Goal: Navigation & Orientation: Find specific page/section

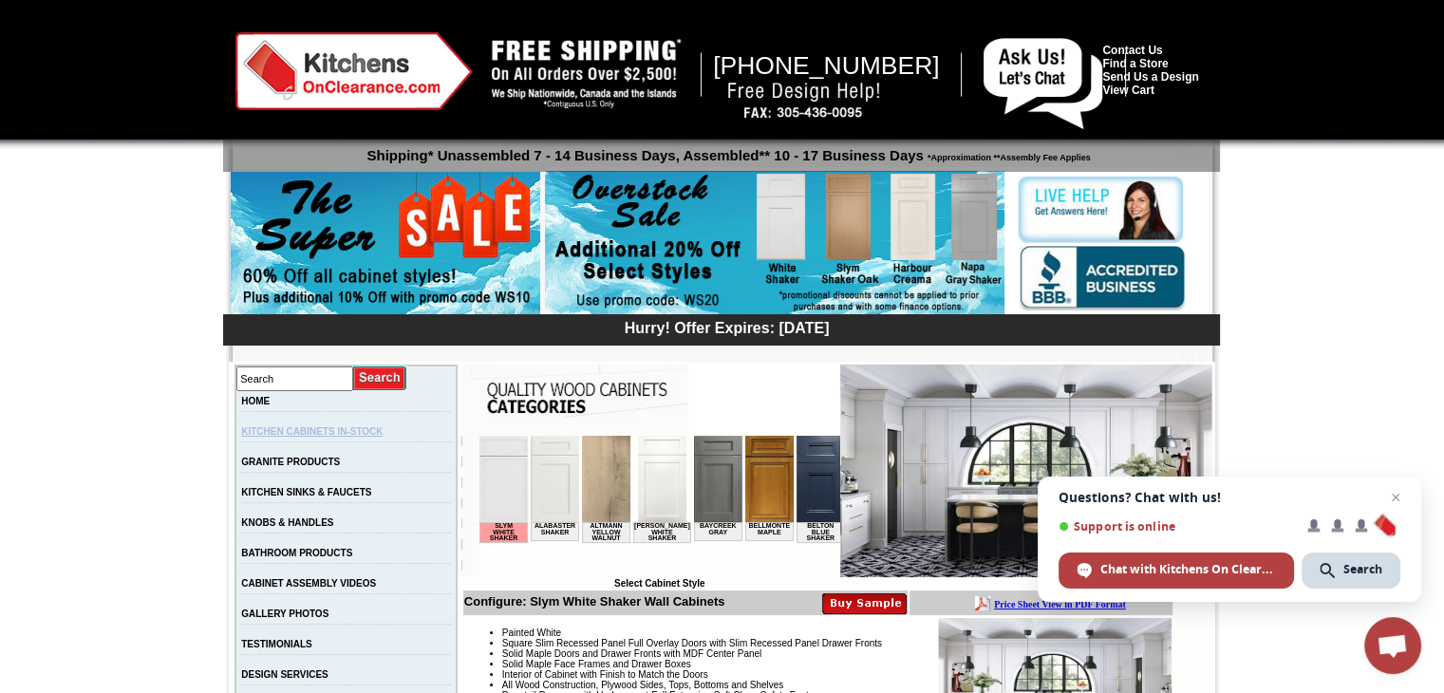
click at [349, 429] on link "KITCHEN CABINETS IN-STOCK" at bounding box center [311, 431] width 141 height 10
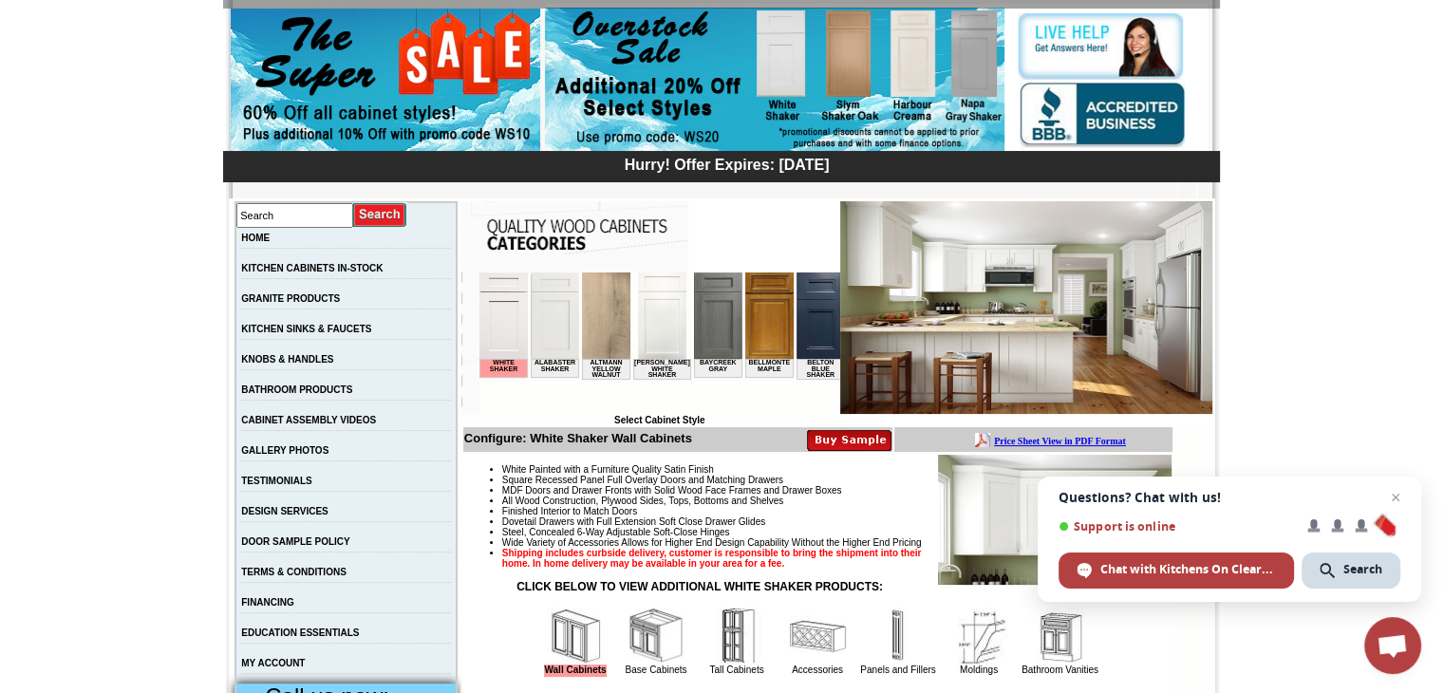
scroll to position [190, 0]
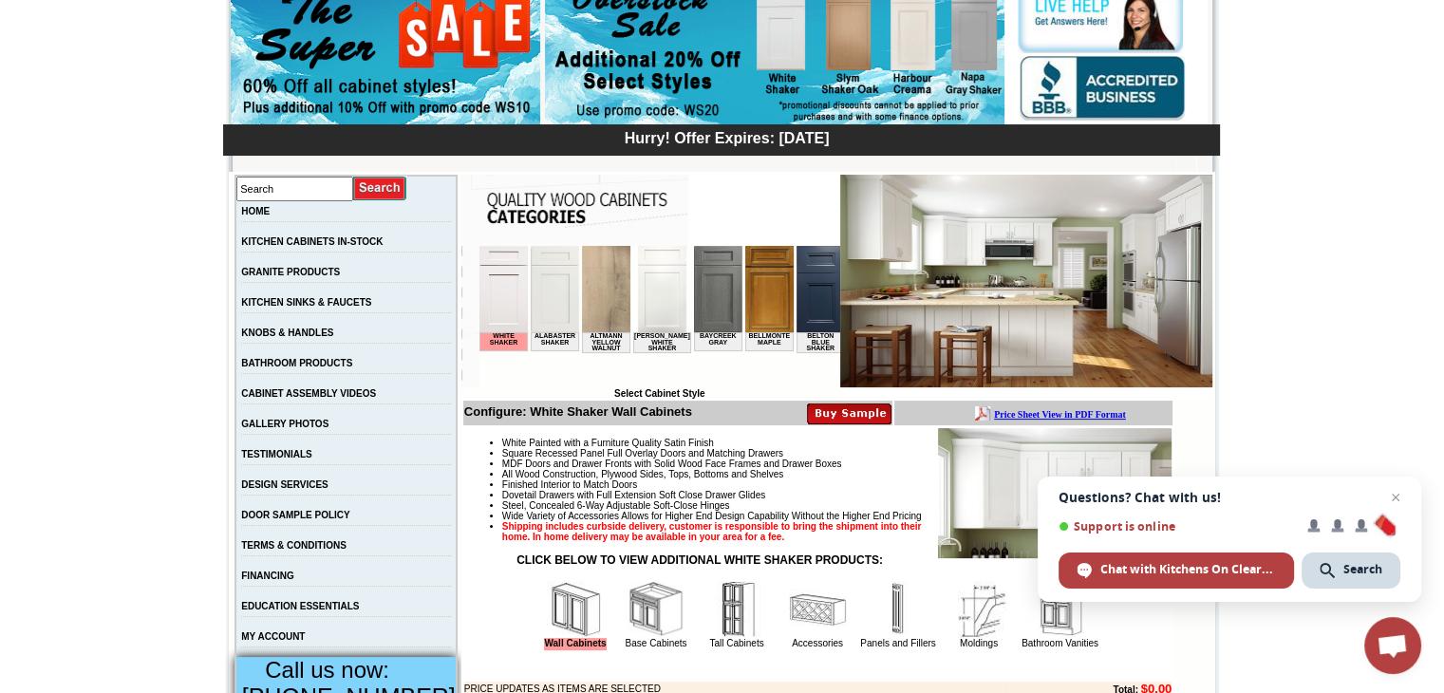
click at [495, 307] on img at bounding box center [502, 289] width 48 height 86
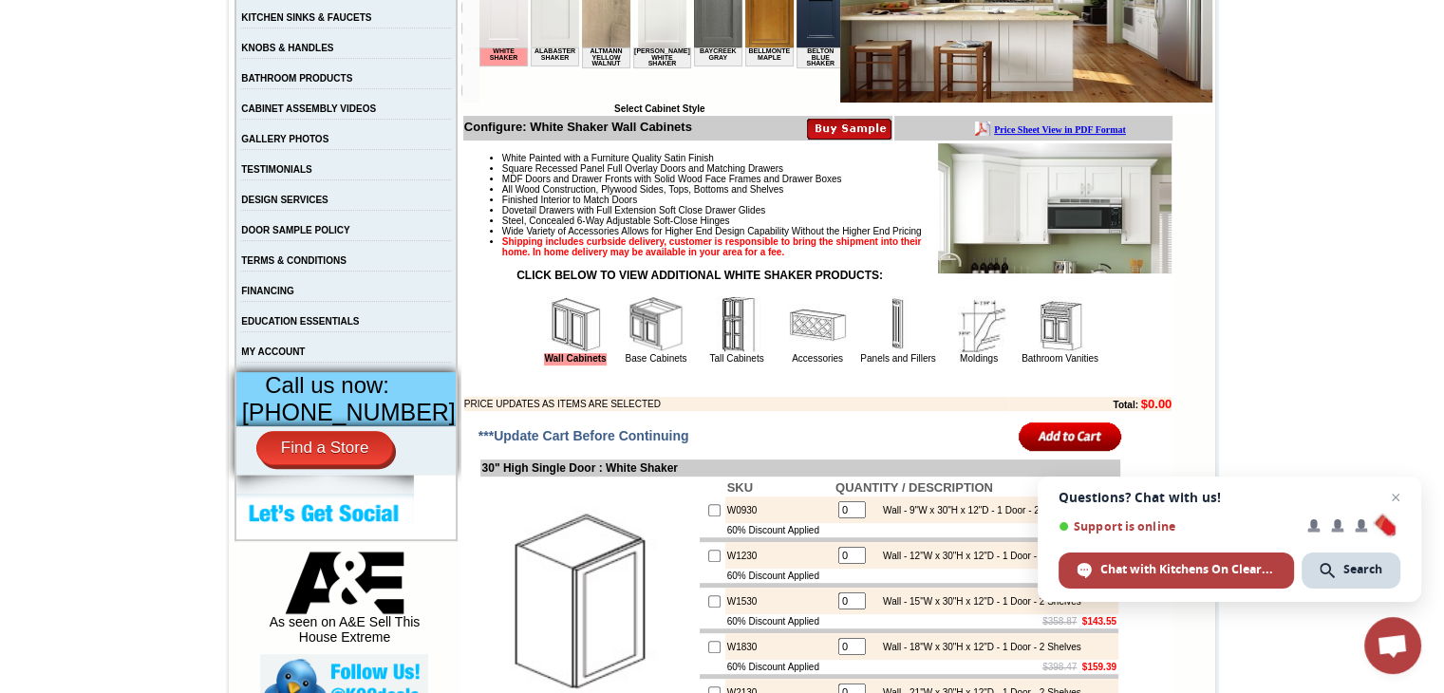
scroll to position [424, 0]
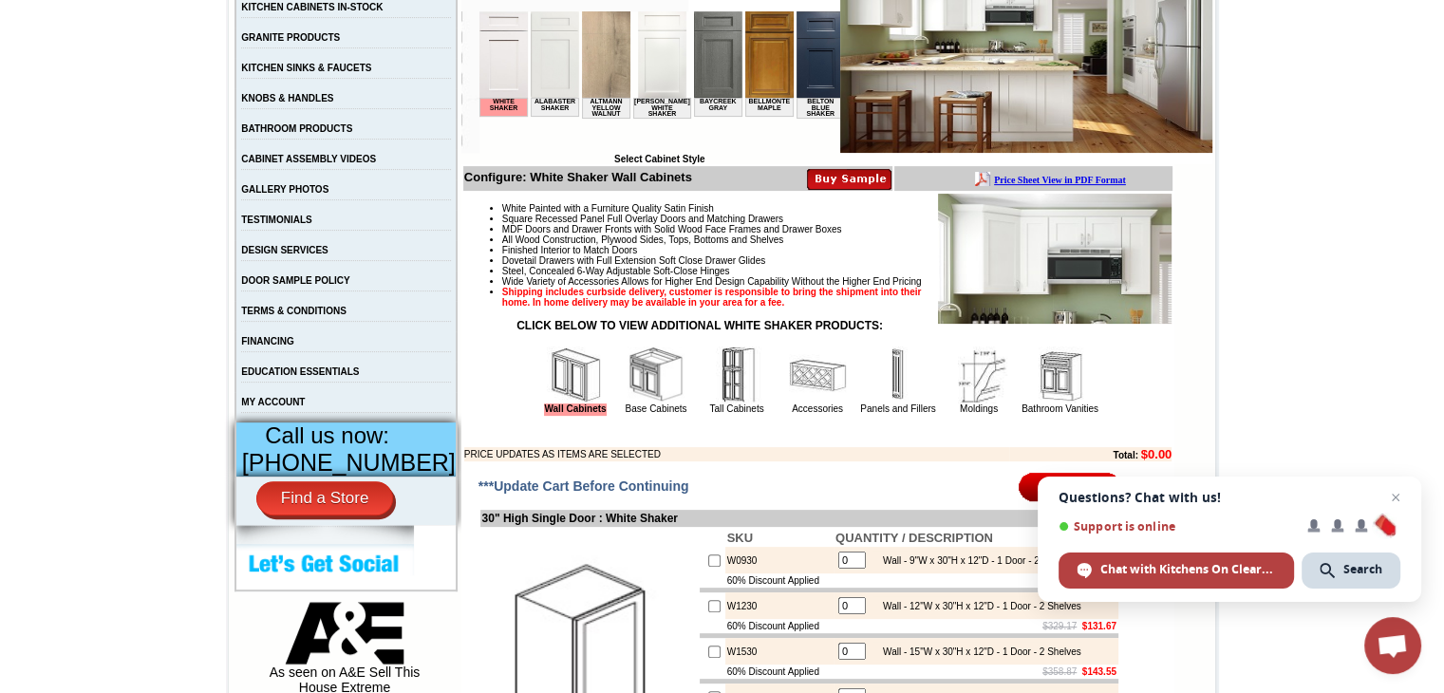
click at [634, 403] on img at bounding box center [655, 374] width 57 height 57
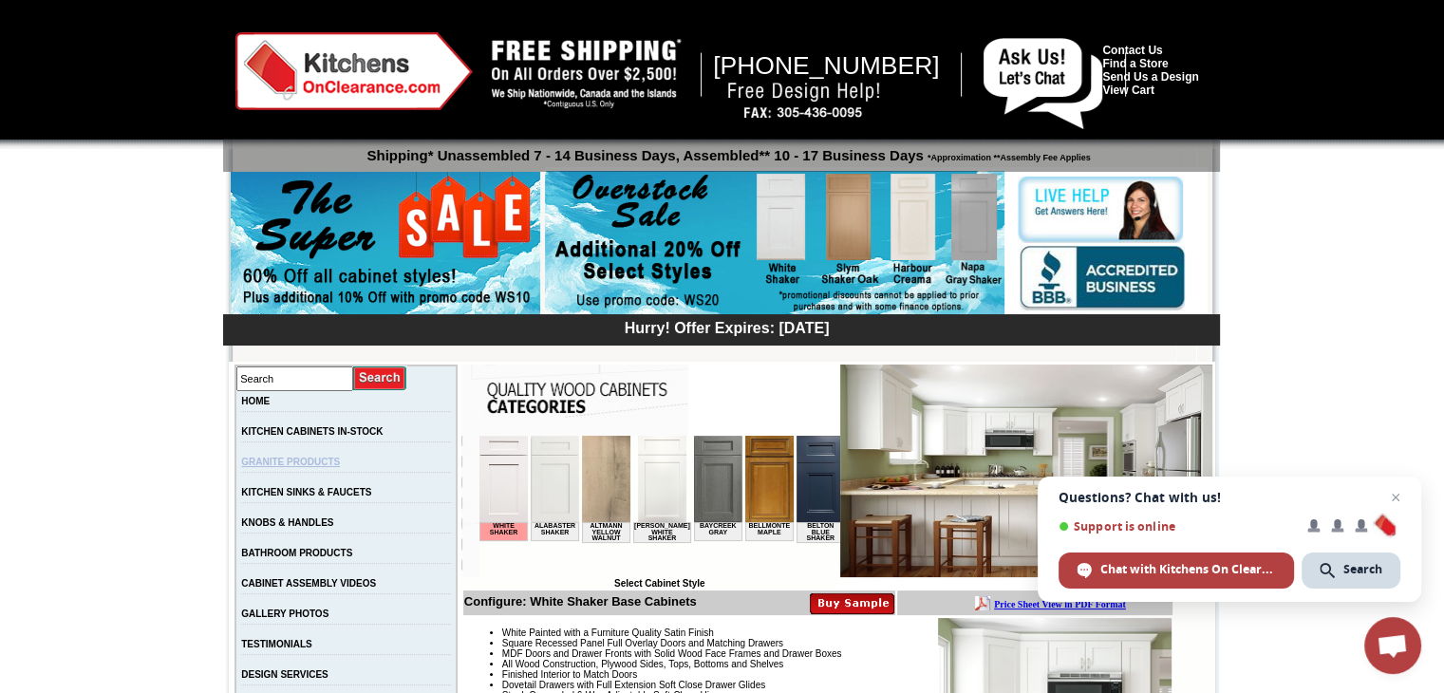
click at [340, 460] on link "GRANITE PRODUCTS" at bounding box center [290, 462] width 99 height 10
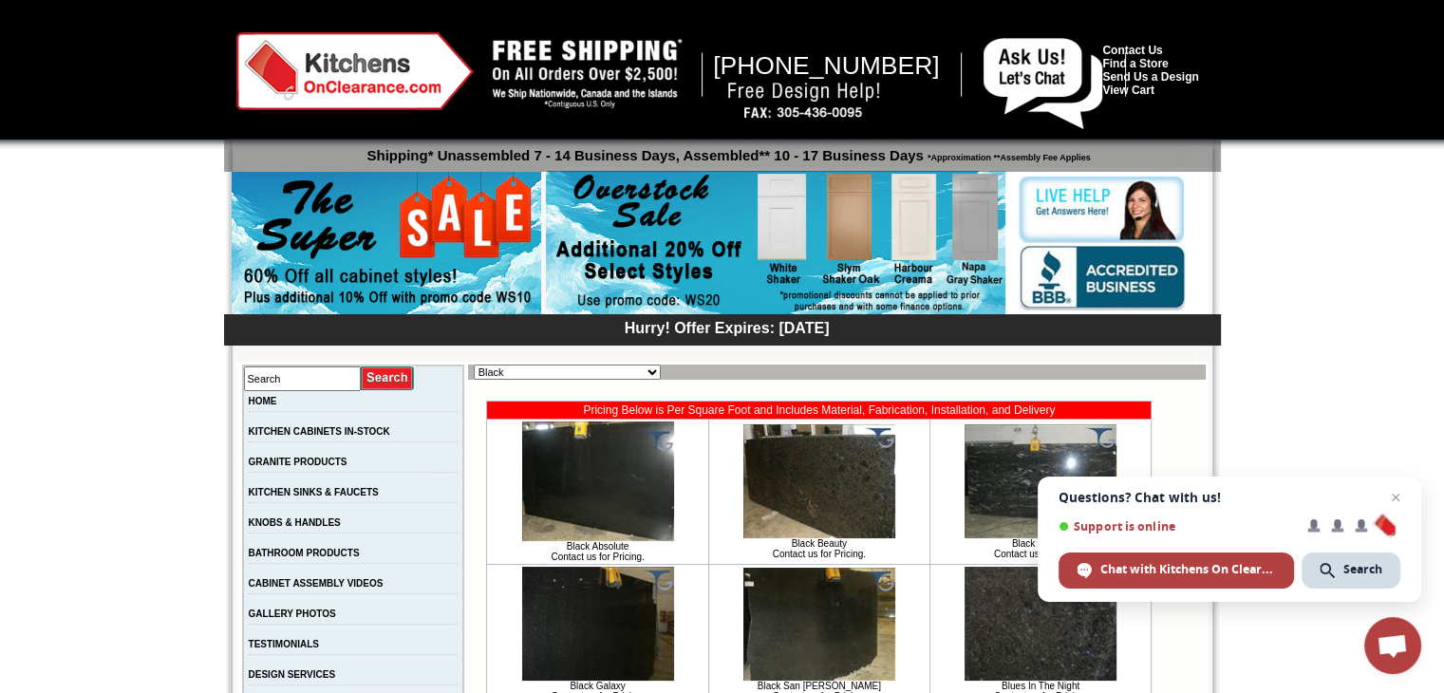
drag, startPoint x: 862, startPoint y: 646, endPoint x: 852, endPoint y: 641, distance: 11.1
click at [859, 644] on img at bounding box center [819, 624] width 152 height 113
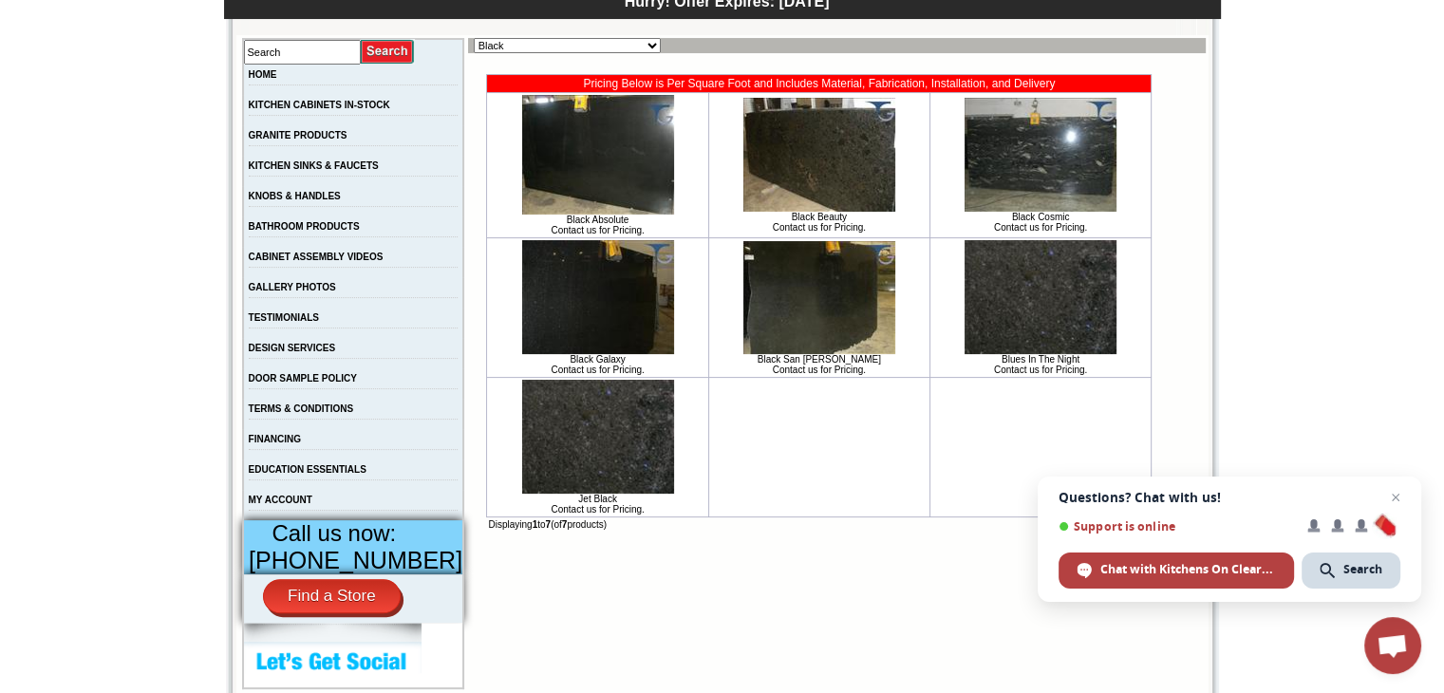
scroll to position [380, 0]
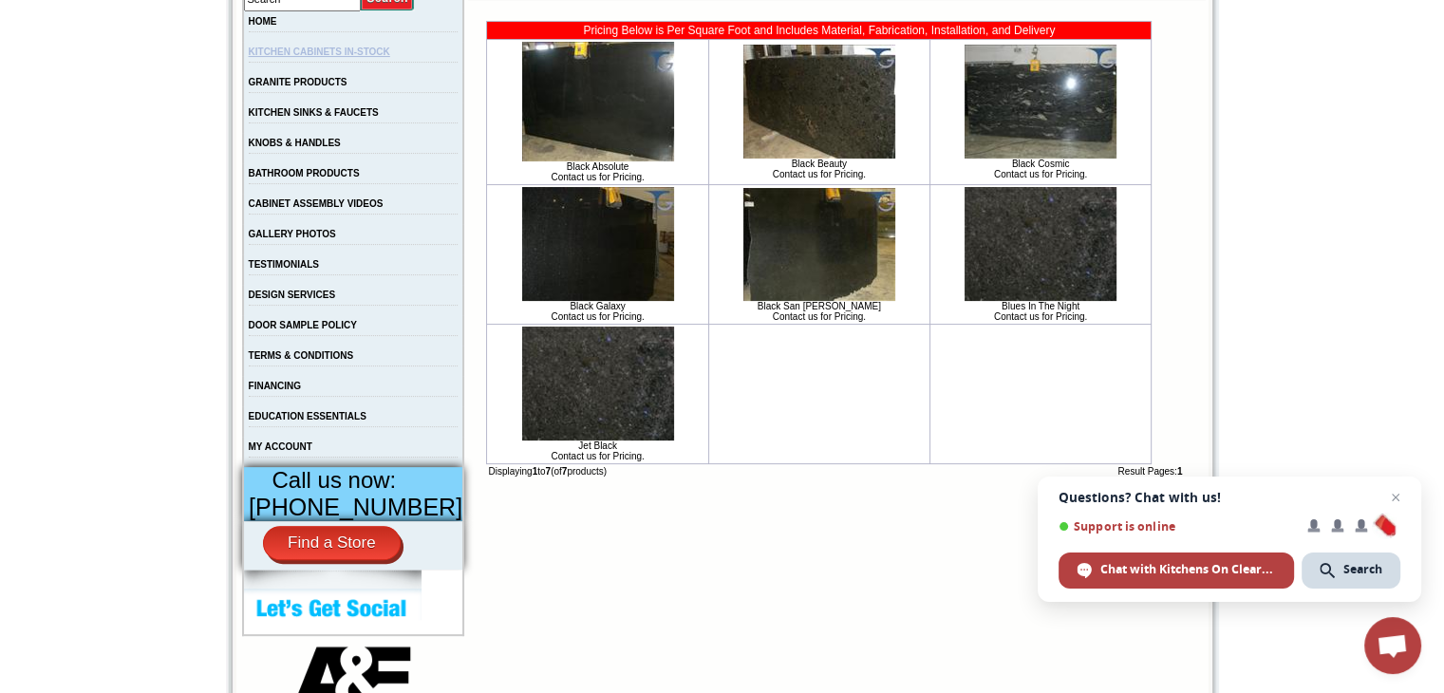
click at [356, 51] on link "KITCHEN CABINETS IN-STOCK" at bounding box center [319, 52] width 141 height 10
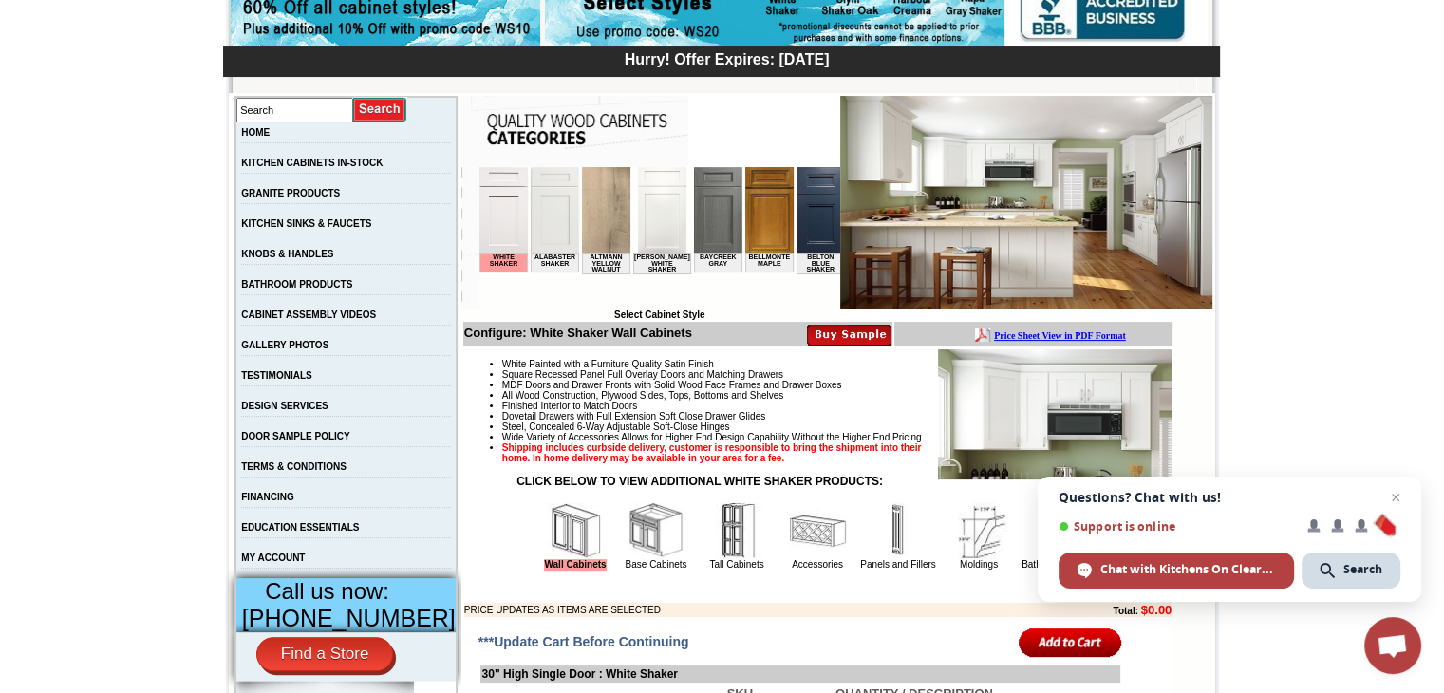
scroll to position [285, 0]
